Goal: Information Seeking & Learning: Learn about a topic

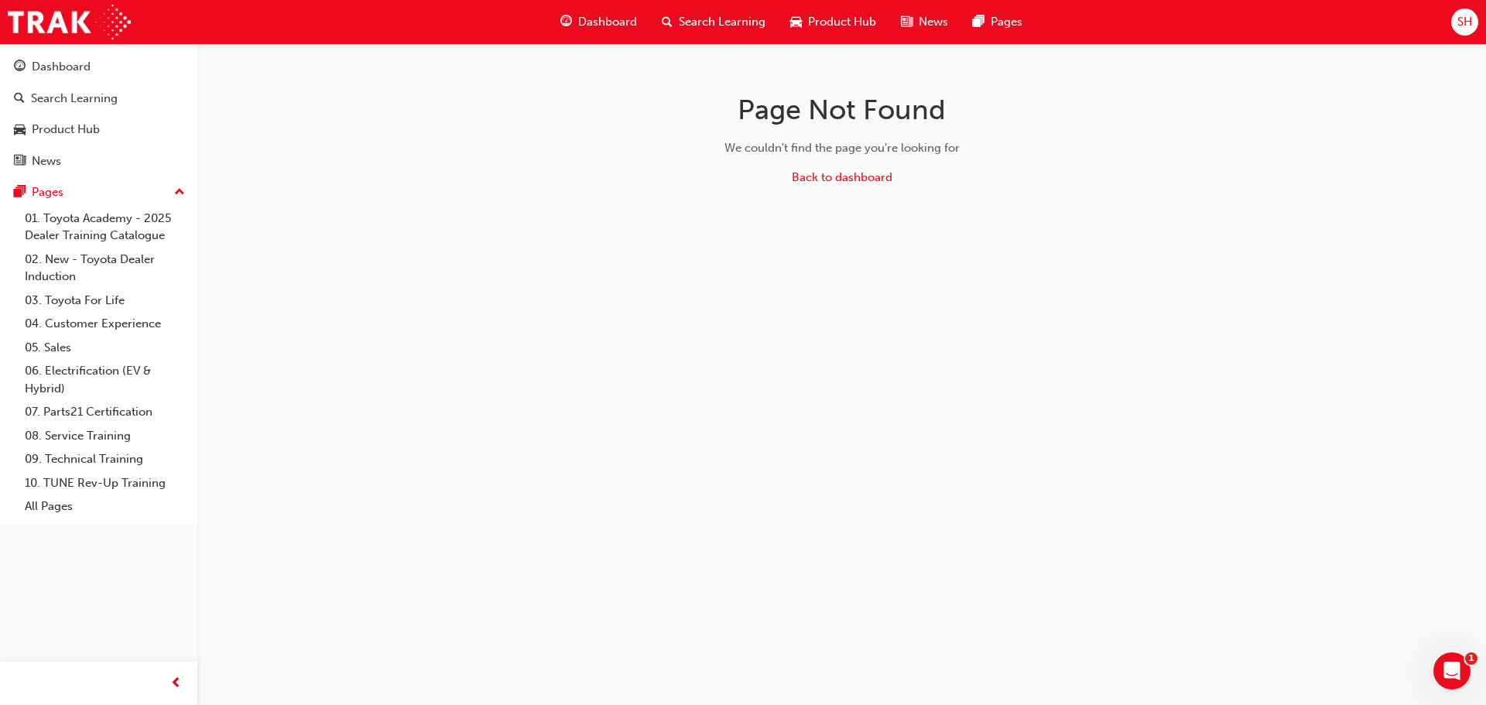
click at [692, 15] on span "Search Learning" at bounding box center [722, 22] width 87 height 18
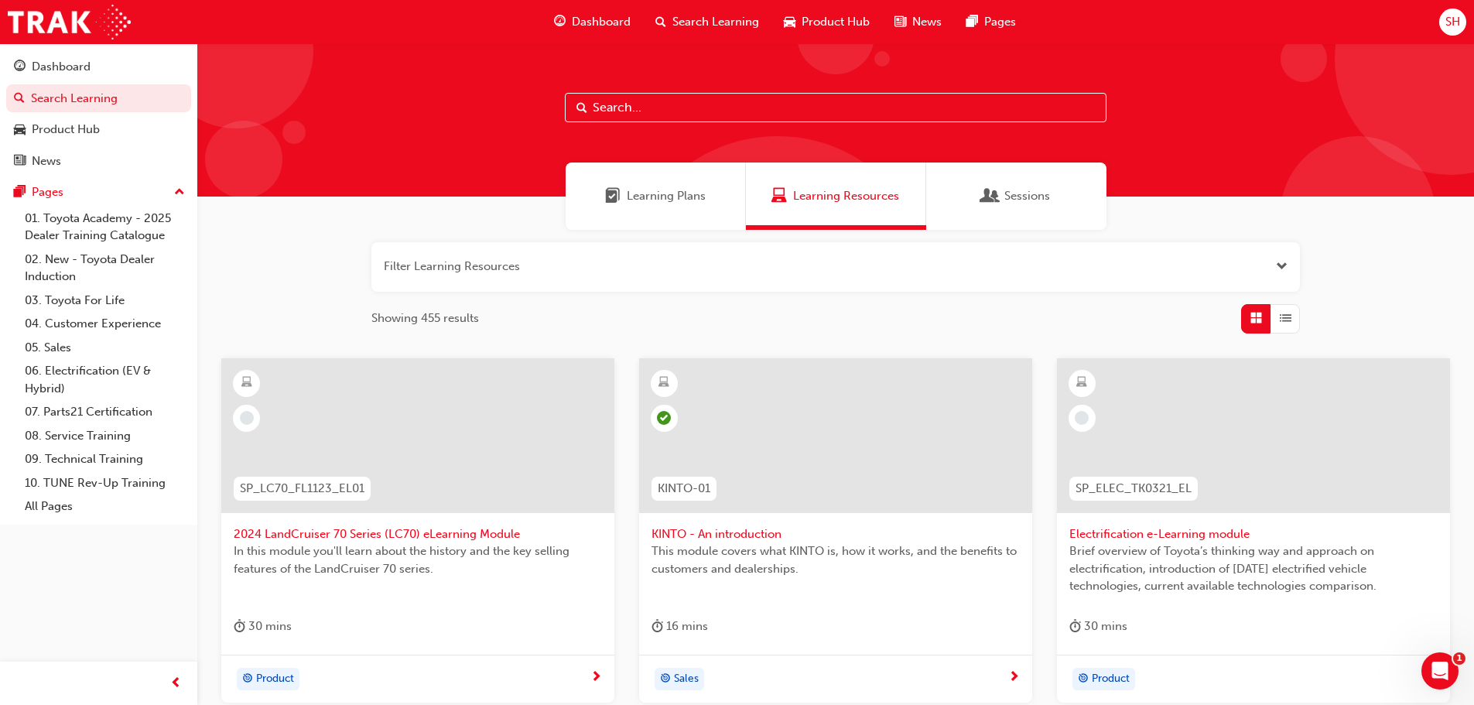
click at [672, 196] on span "Learning Plans" at bounding box center [666, 196] width 79 height 18
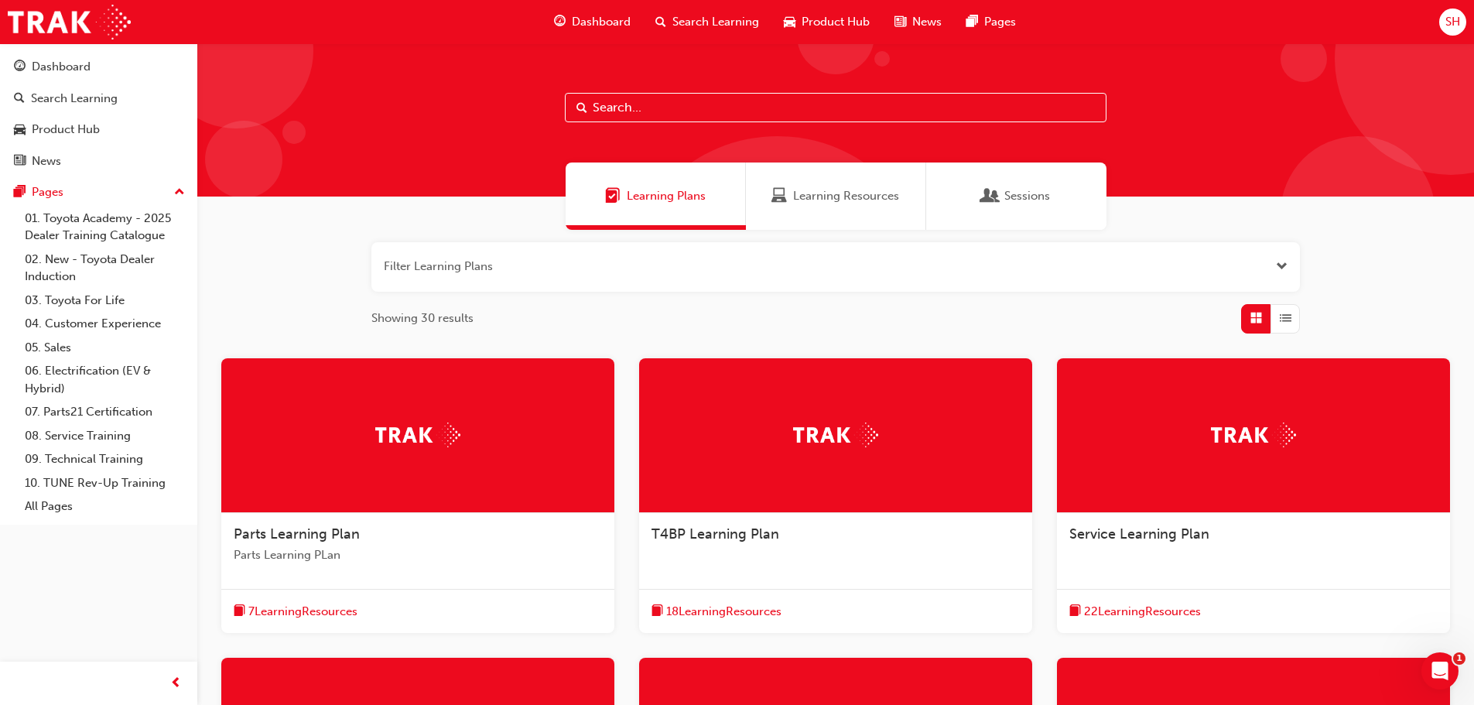
click at [836, 206] on div "Learning Resources" at bounding box center [836, 195] width 180 height 67
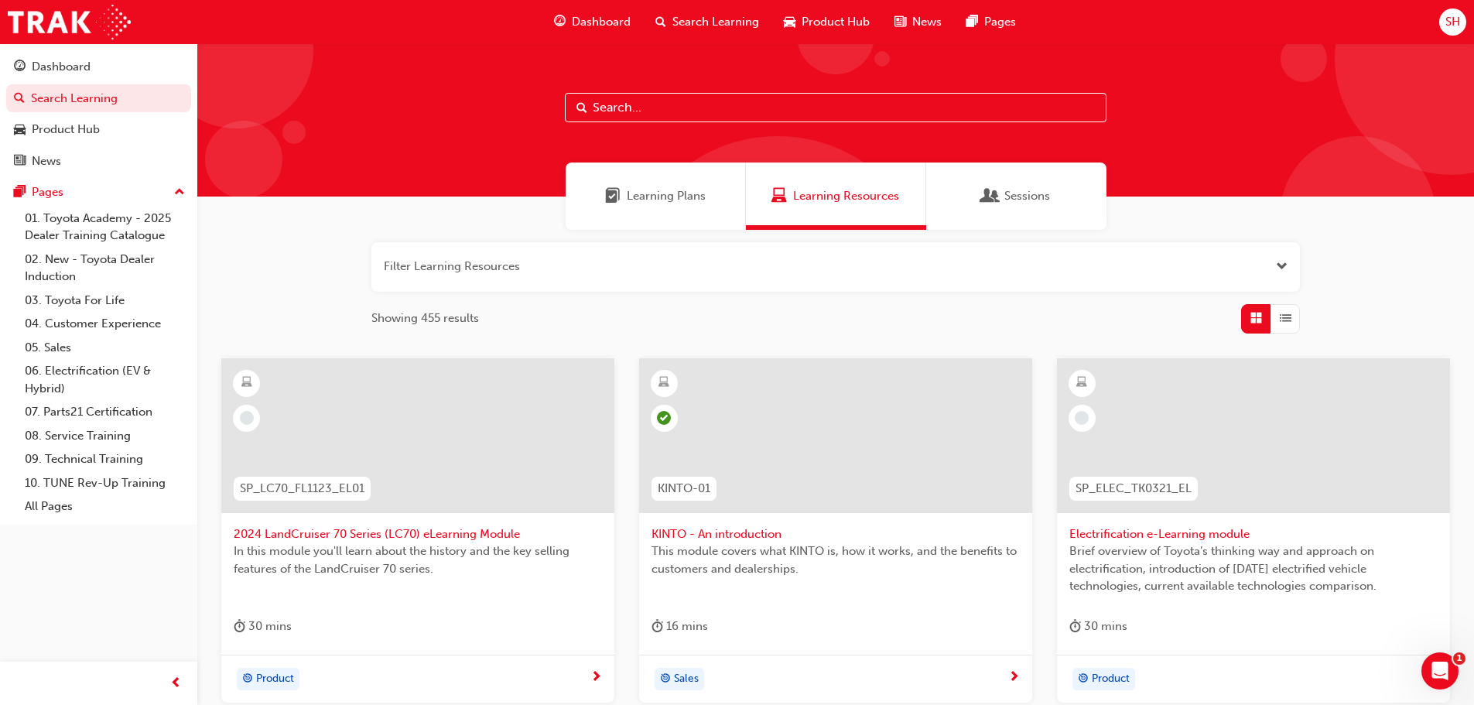
click at [652, 188] on span "Learning Plans" at bounding box center [666, 196] width 79 height 18
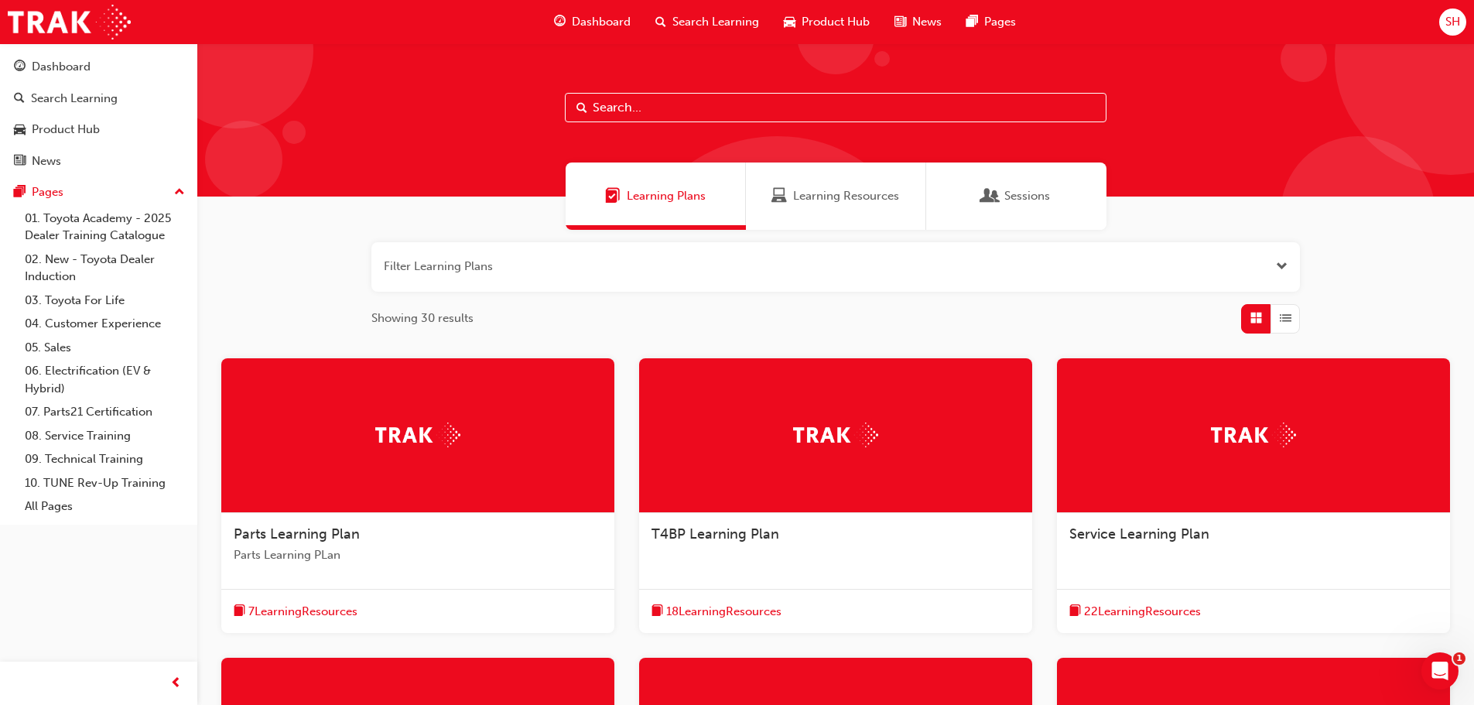
click at [850, 263] on button "button" at bounding box center [835, 267] width 929 height 50
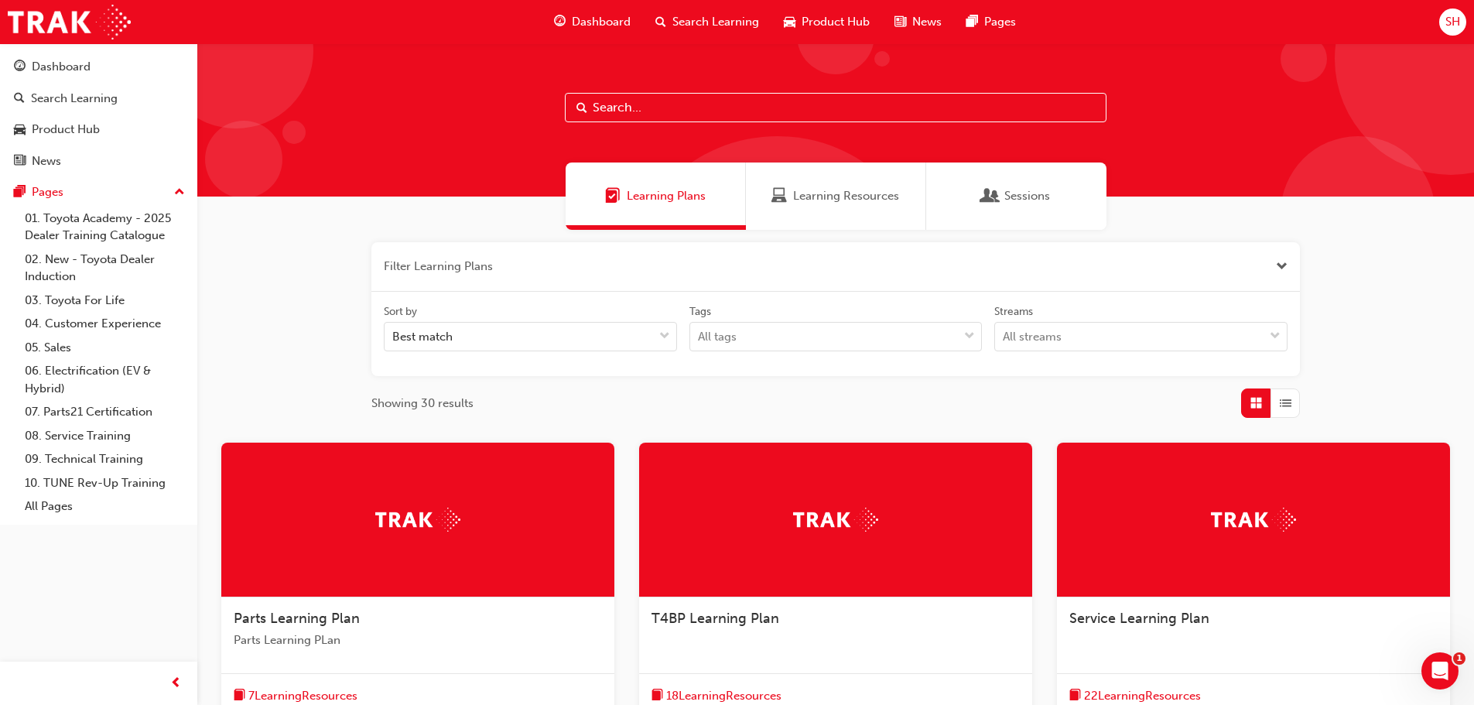
click at [850, 263] on button "button" at bounding box center [835, 267] width 929 height 50
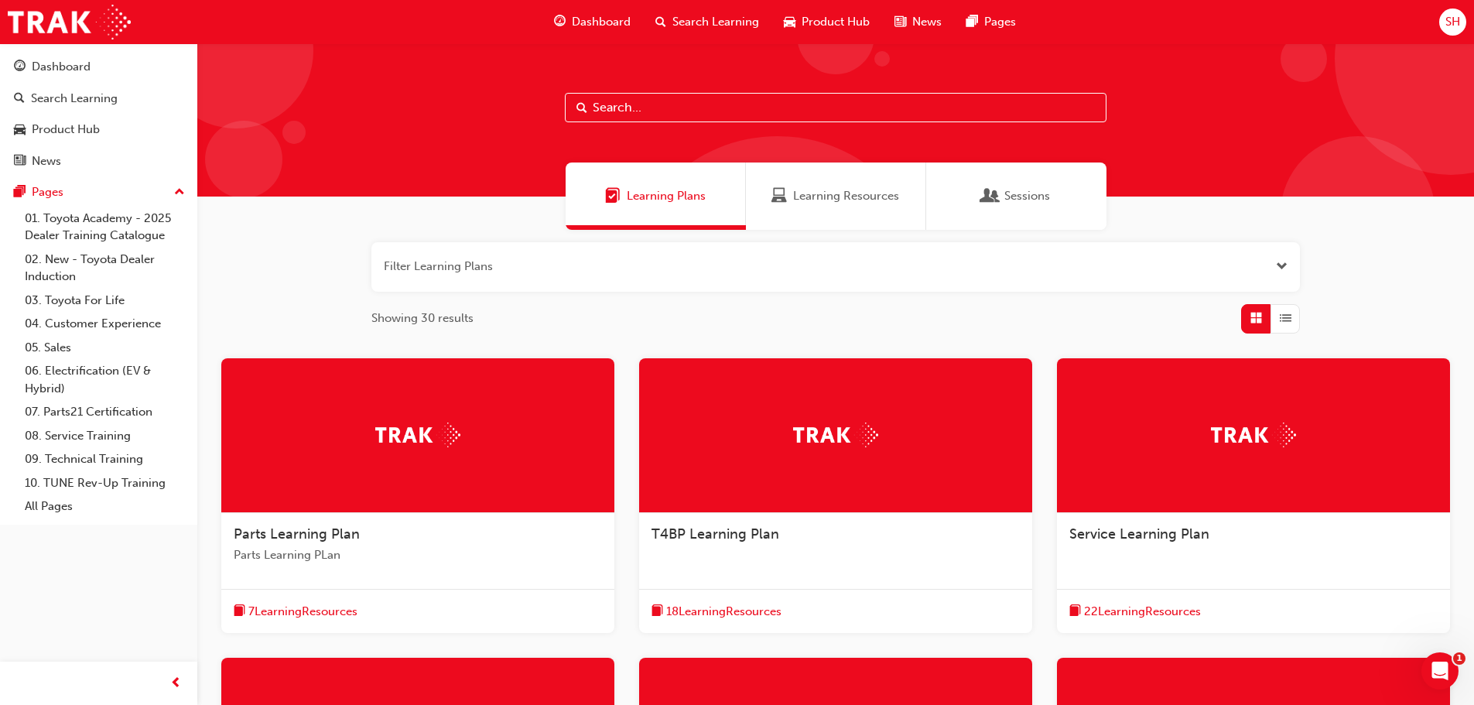
click at [1306, 323] on div "Filter Learning Plans Showing 30 results Parts Learning Plan Parts Learning PLa…" at bounding box center [835, 641] width 1277 height 823
click at [1295, 320] on div "button" at bounding box center [1285, 318] width 29 height 29
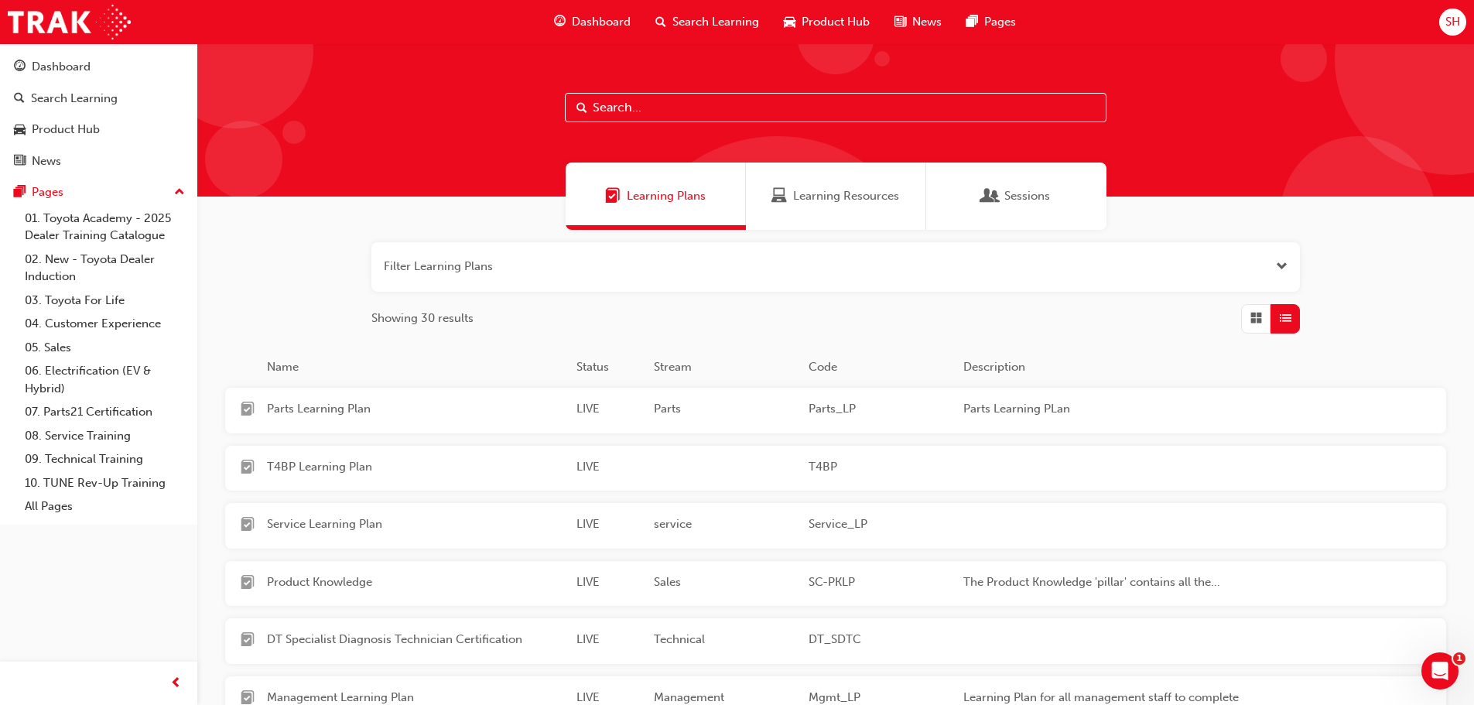
click at [1257, 317] on span "Grid" at bounding box center [1256, 319] width 12 height 18
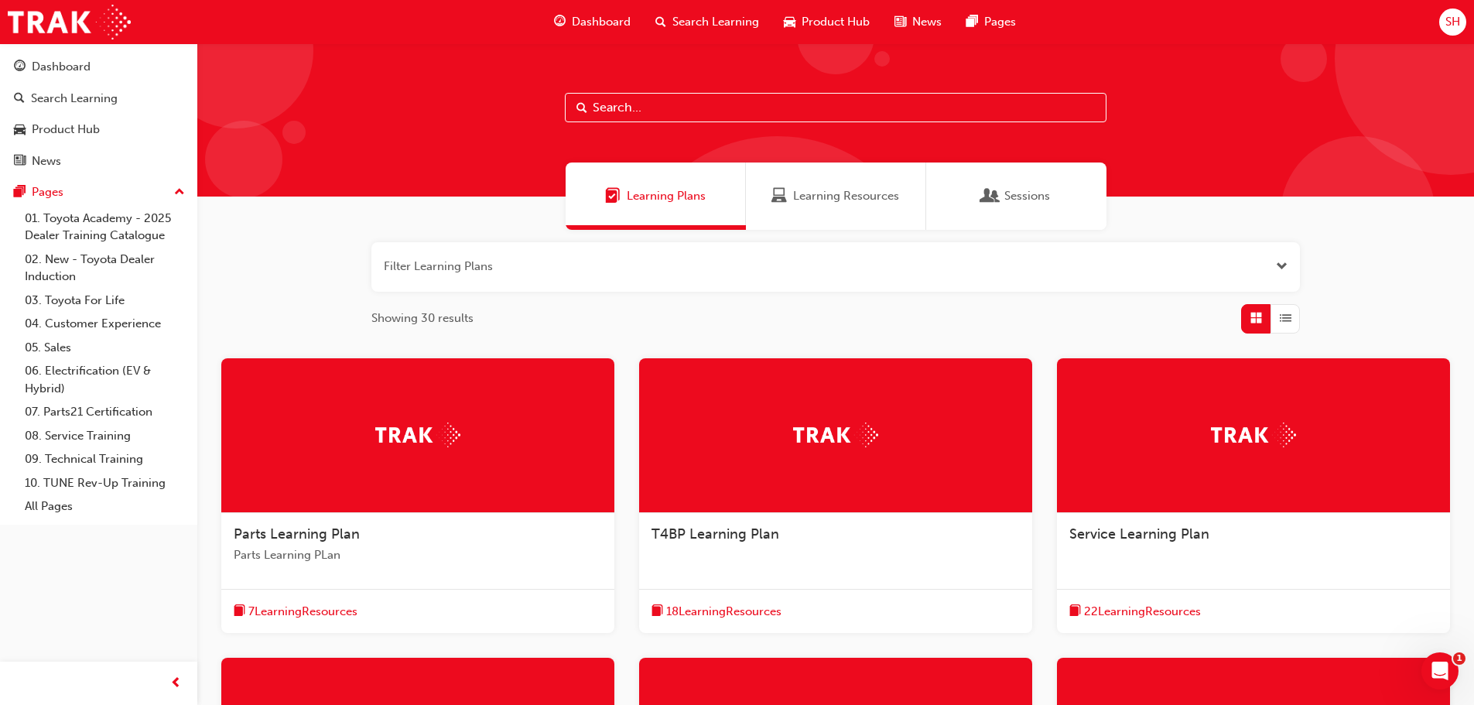
click at [677, 265] on button "button" at bounding box center [835, 267] width 929 height 50
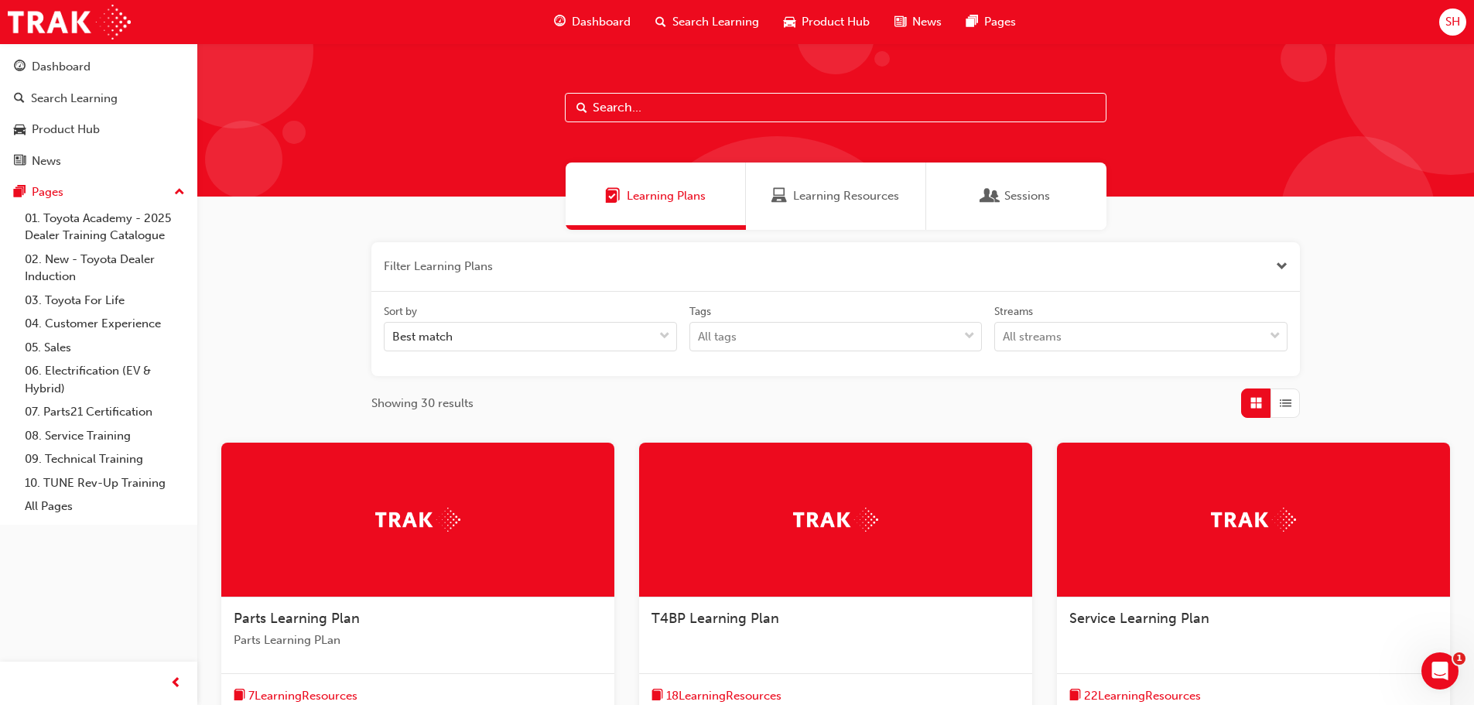
click at [677, 265] on button "button" at bounding box center [835, 267] width 929 height 50
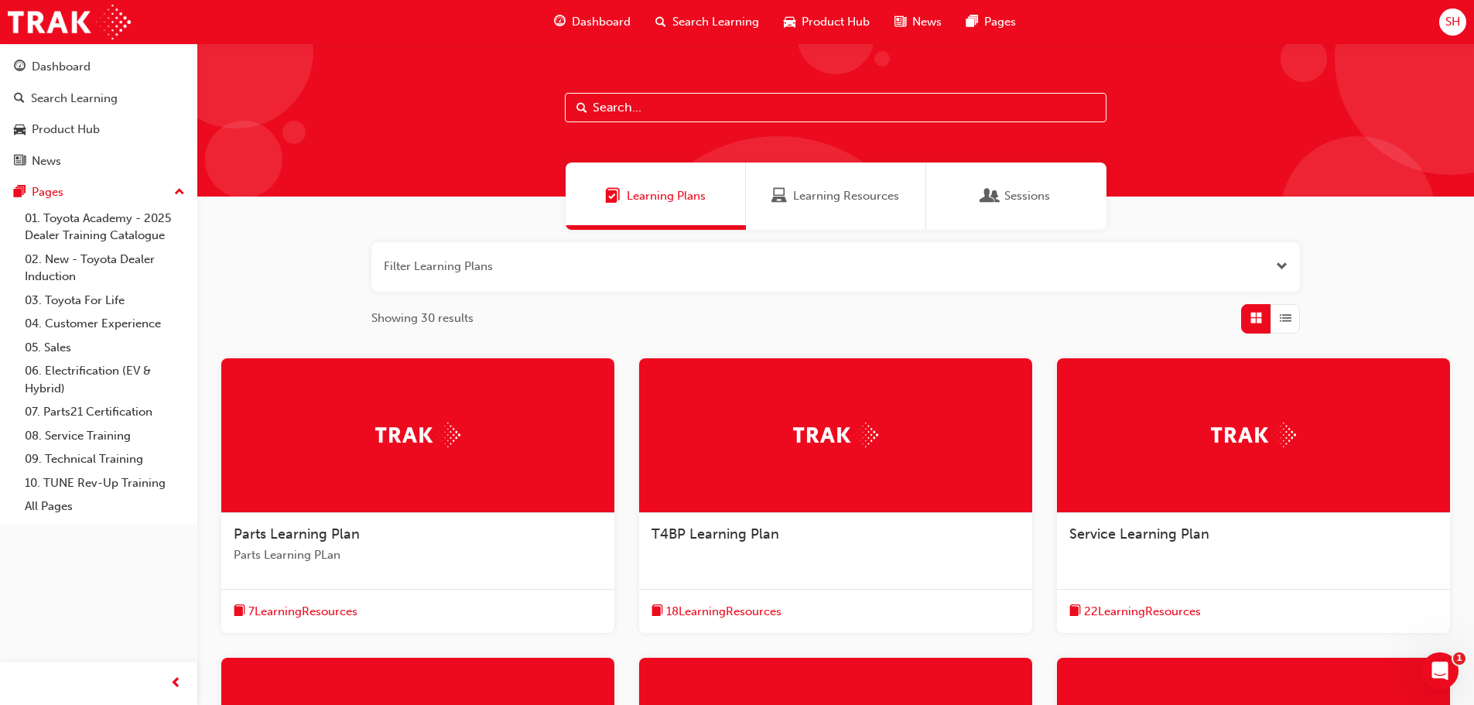
click at [693, 14] on span "Search Learning" at bounding box center [715, 22] width 87 height 18
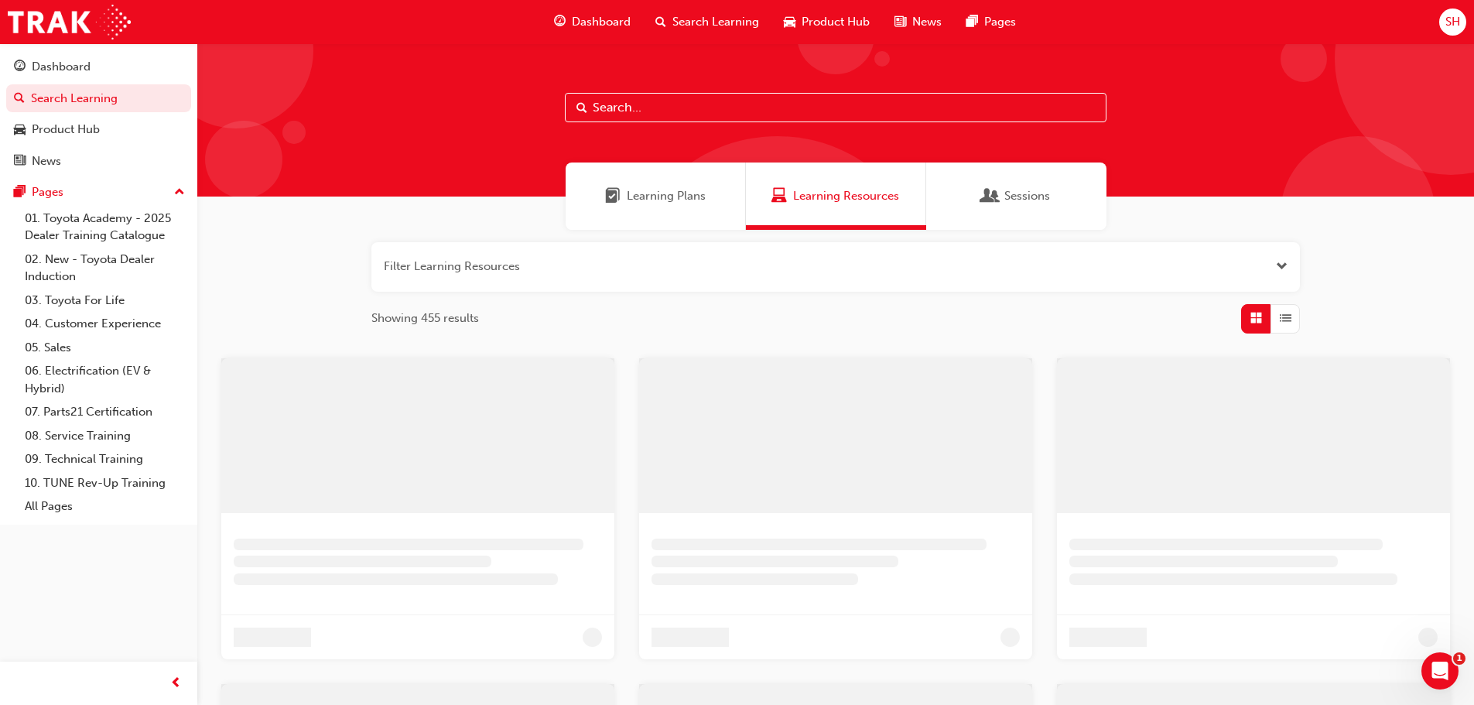
click at [596, 23] on span "Dashboard" at bounding box center [601, 22] width 59 height 18
